Goal: Task Accomplishment & Management: Use online tool/utility

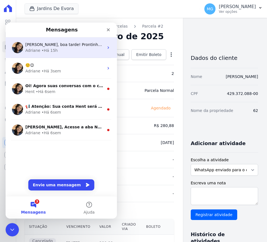
click at [69, 50] on div "Adriane • Há 15h" at bounding box center [64, 51] width 78 height 6
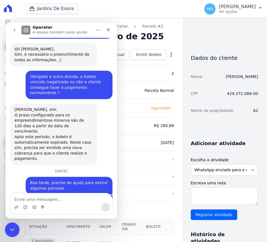
scroll to position [934, 0]
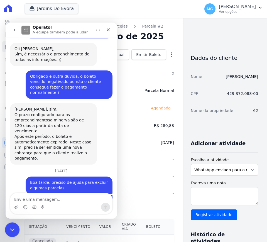
click at [9, 229] on icon "Encerramento do Messenger da Intercom" at bounding box center [11, 228] width 7 height 7
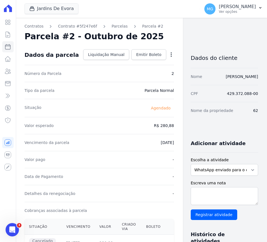
scroll to position [925, 0]
click at [9, 49] on icon at bounding box center [7, 46] width 7 height 7
select select
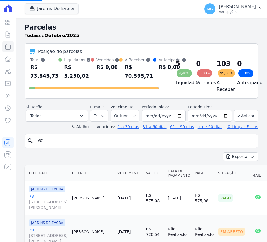
select select
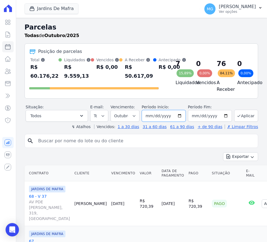
click at [156, 120] on input "2025-10-01" at bounding box center [164, 116] width 44 height 12
click at [154, 119] on input "2025-10-01" at bounding box center [164, 116] width 44 height 12
type input "[DATE]"
click at [243, 116] on button "Aplicar" at bounding box center [246, 116] width 24 height 12
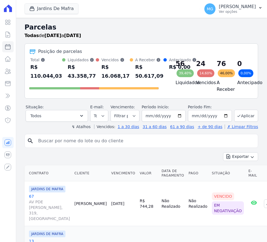
select select
click at [250, 159] on icon "button" at bounding box center [252, 157] width 4 height 4
click at [235, 181] on span "Exportar CSV" at bounding box center [239, 179] width 29 height 6
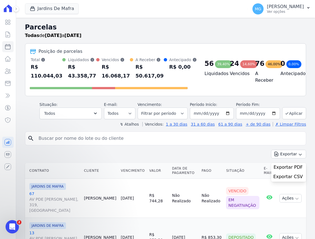
click at [125, 15] on div "Jardins De Mafra CONSTRUTORA [PERSON_NAME] LTDA JARDINS DE [GEOGRAPHIC_DATA] JA…" at bounding box center [135, 9] width 221 height 18
click at [66, 7] on button "Jardins De Mafra" at bounding box center [52, 8] width 54 height 11
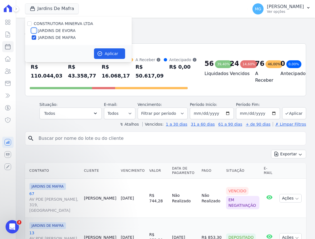
click at [32, 29] on input "JARDINS DE EVORA" at bounding box center [34, 30] width 4 height 4
checkbox input "true"
click at [34, 37] on input "JARDINS DE MAFRA" at bounding box center [34, 37] width 4 height 4
checkbox input "false"
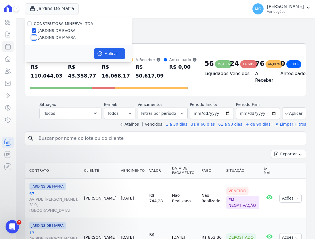
checkbox input "false"
click at [114, 52] on button "Aplicar" at bounding box center [109, 53] width 31 height 11
select select
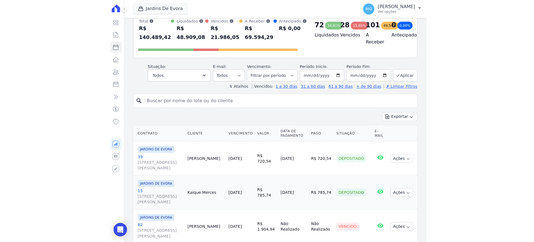
scroll to position [46, 0]
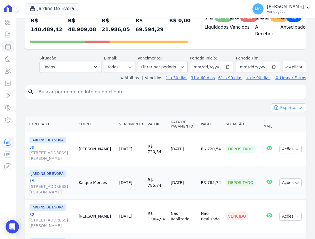
click at [266, 108] on icon "button" at bounding box center [300, 108] width 4 height 4
click at [266, 128] on span "Exportar CSV" at bounding box center [287, 131] width 29 height 6
click at [177, 9] on div "Jardins De Evora CONSTRUTORA [PERSON_NAME] LTDA JARDINS DE [GEOGRAPHIC_DATA] JA…" at bounding box center [135, 9] width 221 height 18
